Goal: Obtain resource: Download file/media

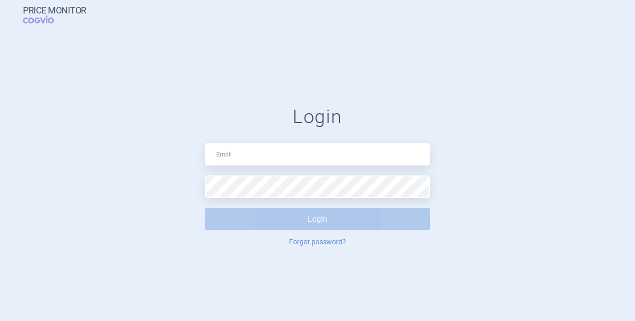
type input "[EMAIL_ADDRESS][DOMAIN_NAME]"
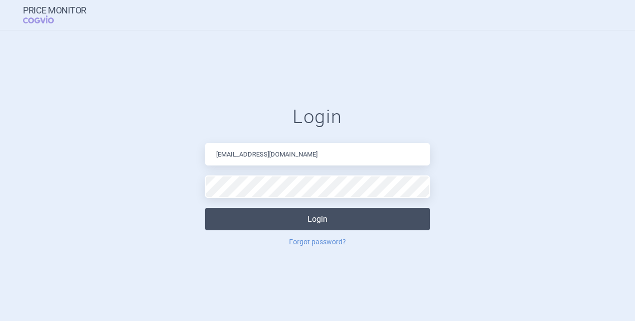
click at [357, 213] on button "Login" at bounding box center [317, 219] width 225 height 22
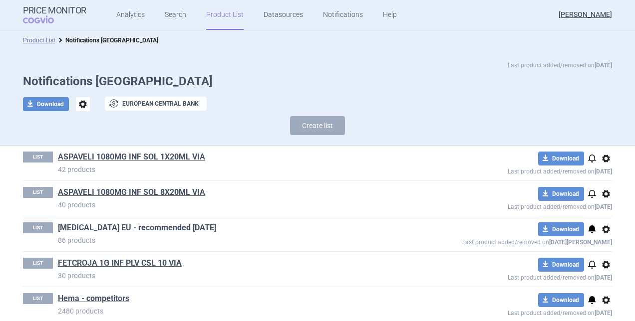
click at [225, 16] on link "Product List" at bounding box center [224, 15] width 37 height 30
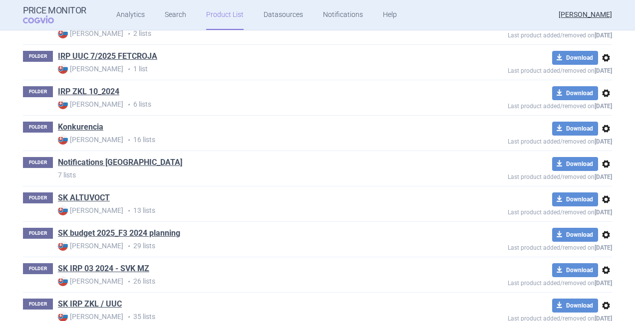
scroll to position [470, 0]
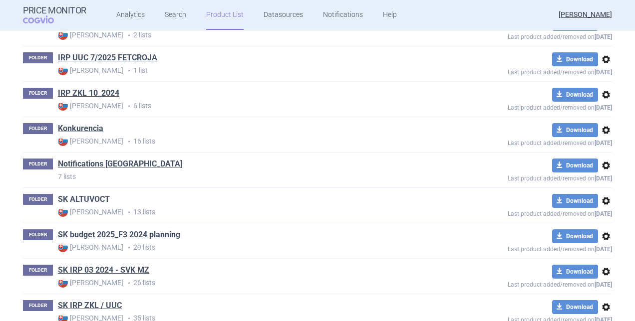
click at [75, 194] on link "SK ALTUVOCT" at bounding box center [84, 199] width 52 height 11
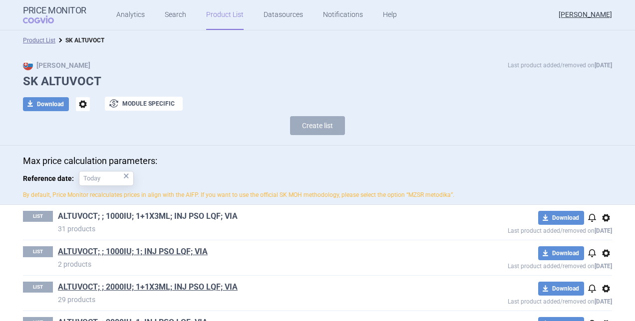
click at [145, 213] on link "ALTUVOCT; ; 1000IU; 1+1X3ML; INJ PSO LQF; VIA" at bounding box center [148, 216] width 180 height 11
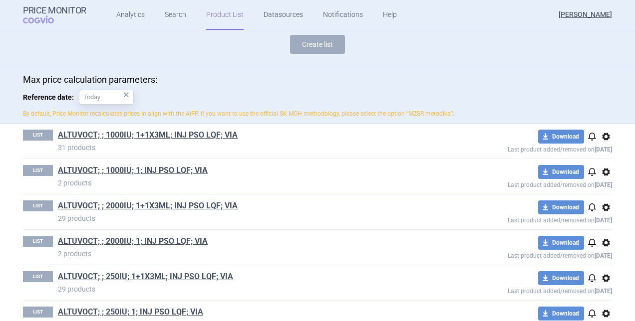
scroll to position [88, 0]
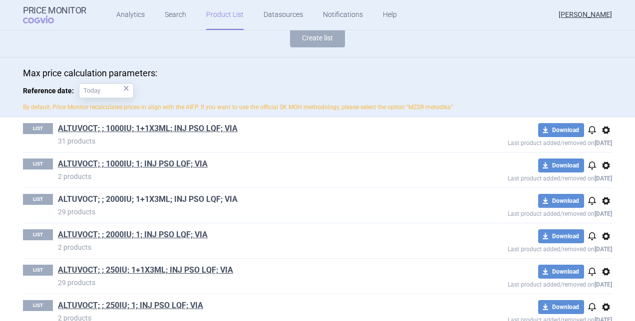
click at [137, 198] on link "ALTUVOCT; ; 2000IU; 1+1X3ML; INJ PSO LQF; VIA" at bounding box center [148, 199] width 180 height 11
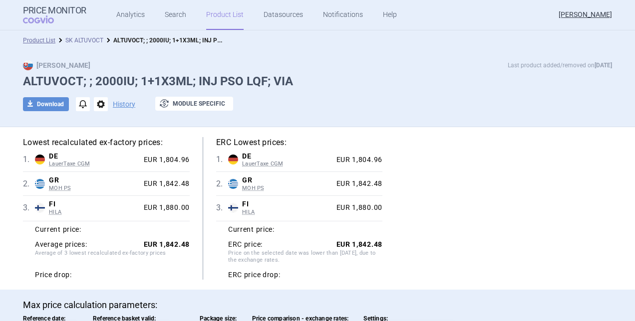
click at [85, 38] on link "SK ALTUVOCT" at bounding box center [84, 40] width 38 height 7
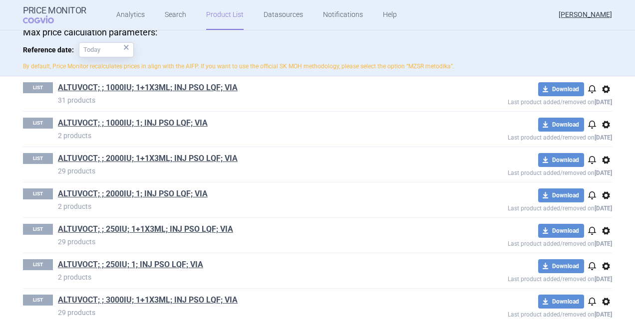
scroll to position [130, 0]
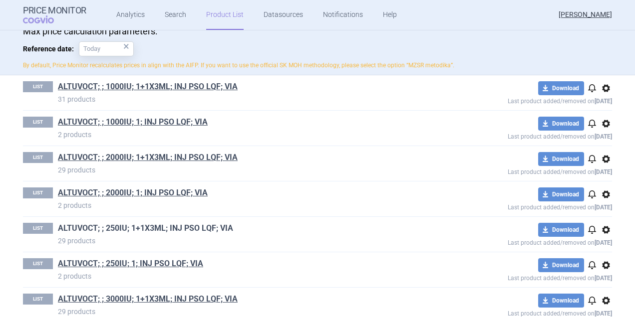
click at [171, 227] on link "ALTUVOCT; ; 250IU; 1+1X3ML; INJ PSO LQF; VIA" at bounding box center [145, 228] width 175 height 11
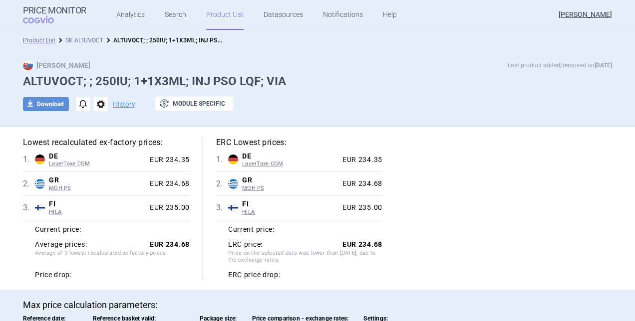
click at [85, 38] on link "SK ALTUVOCT" at bounding box center [84, 40] width 38 height 7
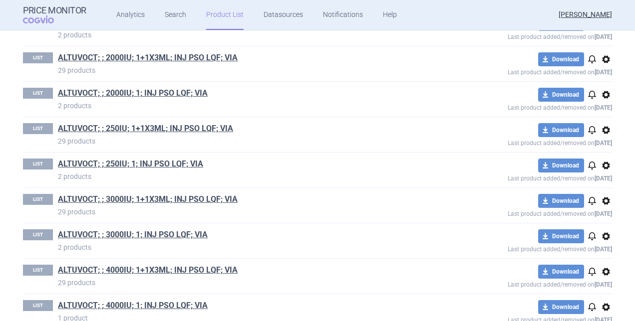
scroll to position [262, 0]
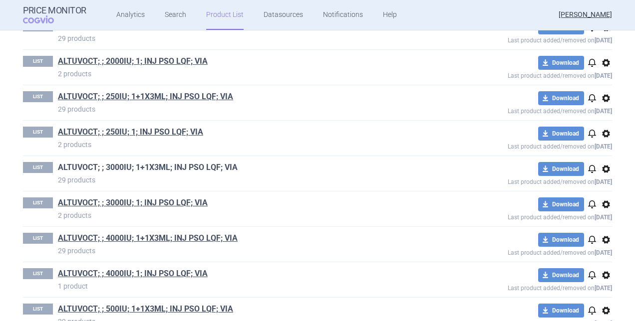
click at [182, 167] on link "ALTUVOCT; ; 3000IU; 1+1X3ML; INJ PSO LQF; VIA" at bounding box center [148, 167] width 180 height 11
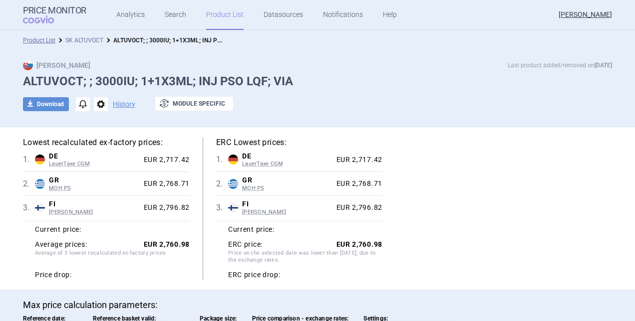
click at [80, 38] on link "SK ALTUVOCT" at bounding box center [84, 40] width 38 height 7
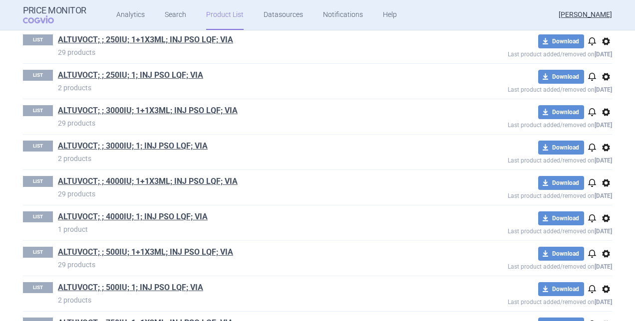
scroll to position [332, 0]
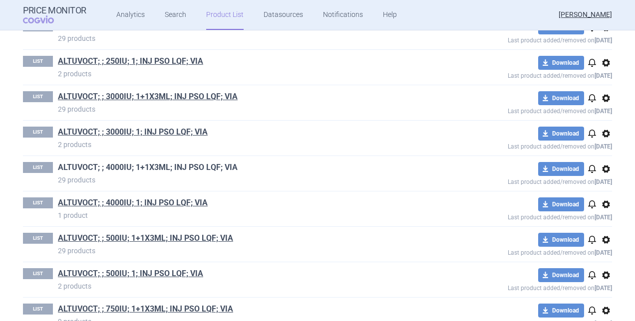
click at [188, 167] on link "ALTUVOCT; ; 4000IU; 1+1X3ML; INJ PSO LQF; VIA" at bounding box center [148, 167] width 180 height 11
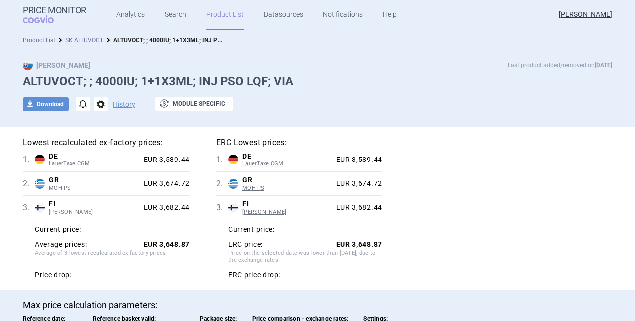
click at [77, 38] on link "SK ALTUVOCT" at bounding box center [84, 40] width 38 height 7
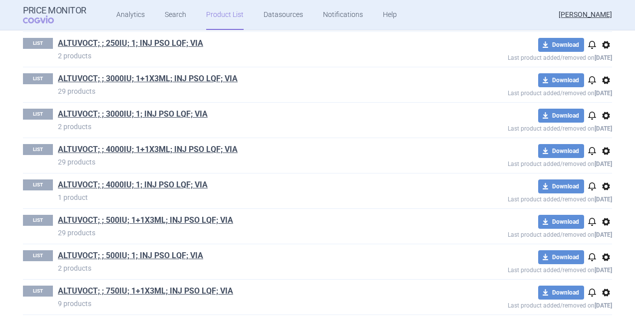
scroll to position [351, 0]
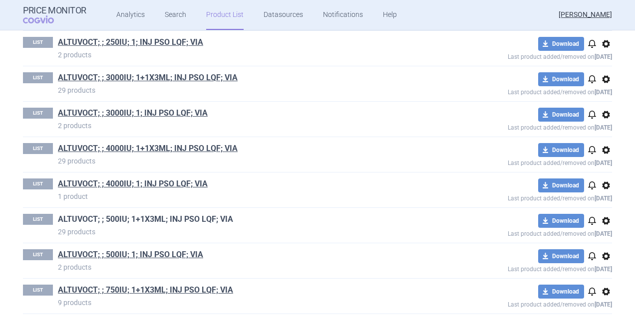
click at [183, 218] on link "ALTUVOCT; ; 500IU; 1+1X3ML; INJ PSO LQF; VIA" at bounding box center [145, 219] width 175 height 11
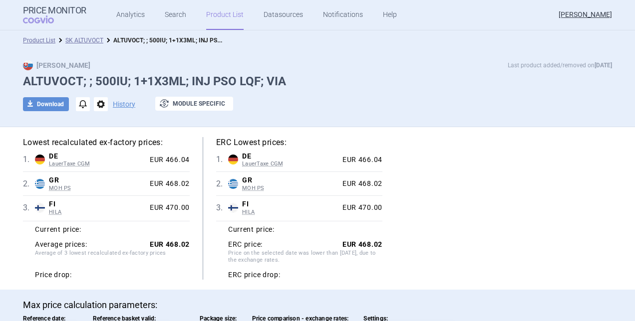
click at [101, 62] on div "Max Price Last product added/removed on [DATE]" at bounding box center [317, 65] width 589 height 10
click at [37, 105] on button "download Download" at bounding box center [46, 104] width 46 height 14
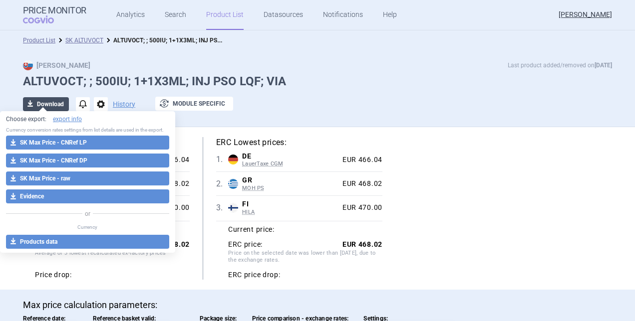
select select "EUR"
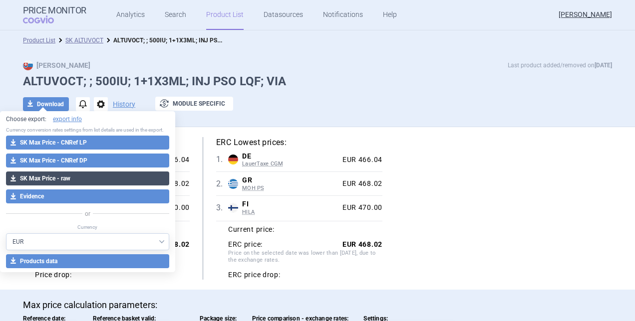
click at [77, 184] on button "download SK Max Price - raw" at bounding box center [87, 179] width 163 height 14
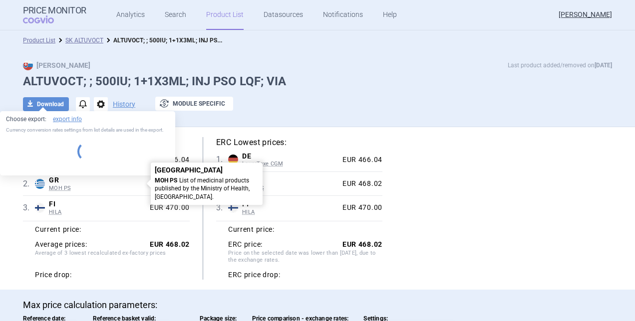
click at [77, 184] on span "GR" at bounding box center [97, 180] width 97 height 9
